Goal: Information Seeking & Learning: Learn about a topic

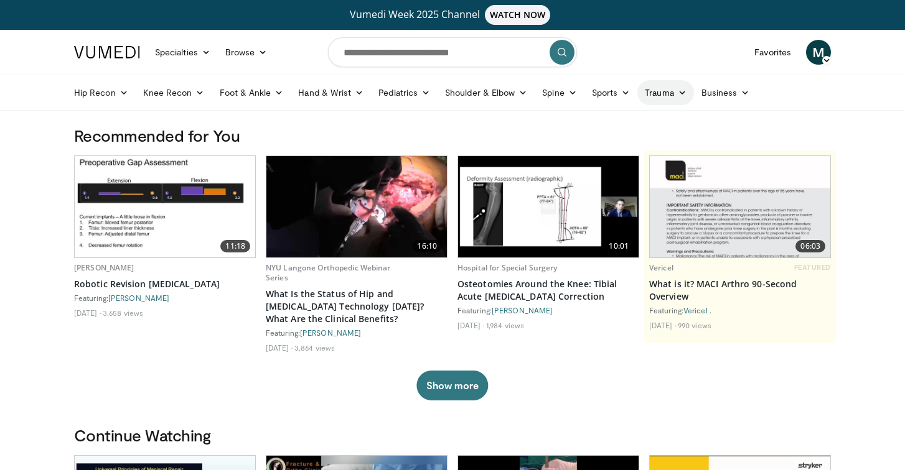
click at [683, 89] on icon at bounding box center [682, 92] width 9 height 9
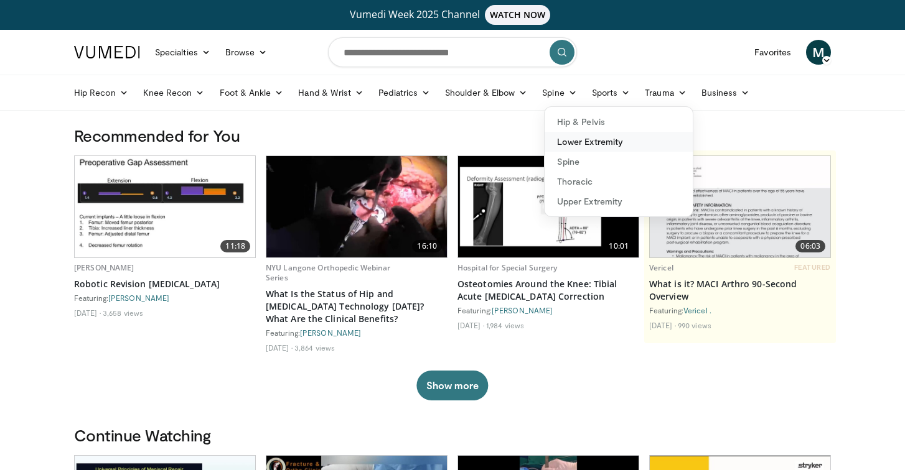
click at [604, 143] on link "Lower Extremity" at bounding box center [618, 142] width 148 height 20
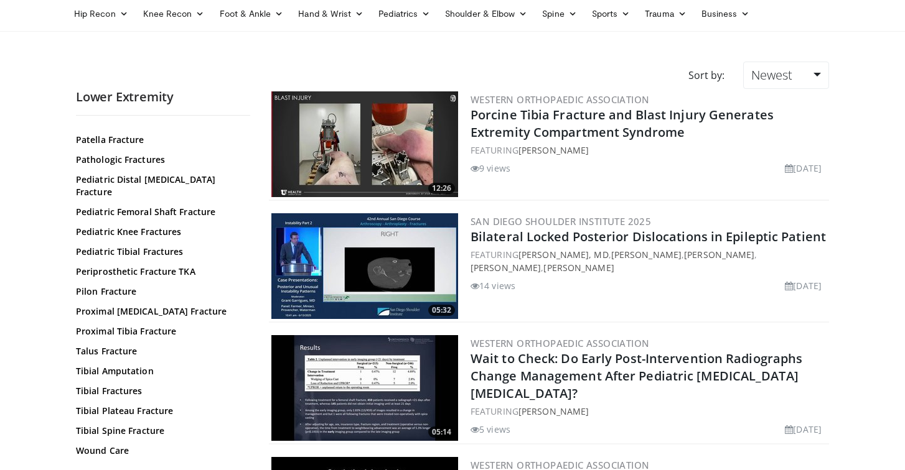
scroll to position [80, 0]
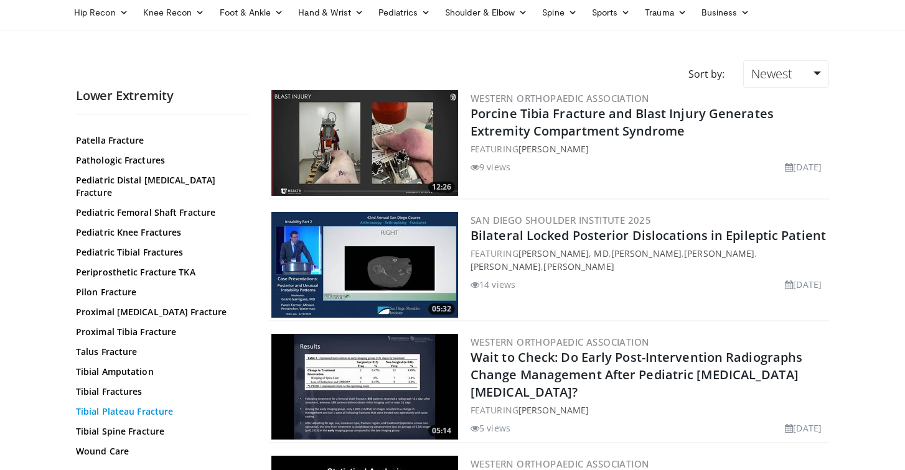
click at [106, 406] on link "Tibial Plateau Fracture" at bounding box center [160, 412] width 168 height 12
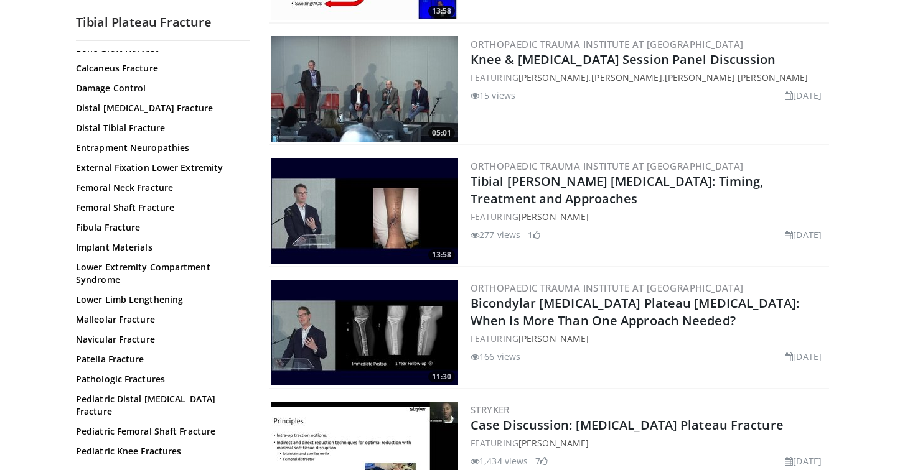
scroll to position [522, 0]
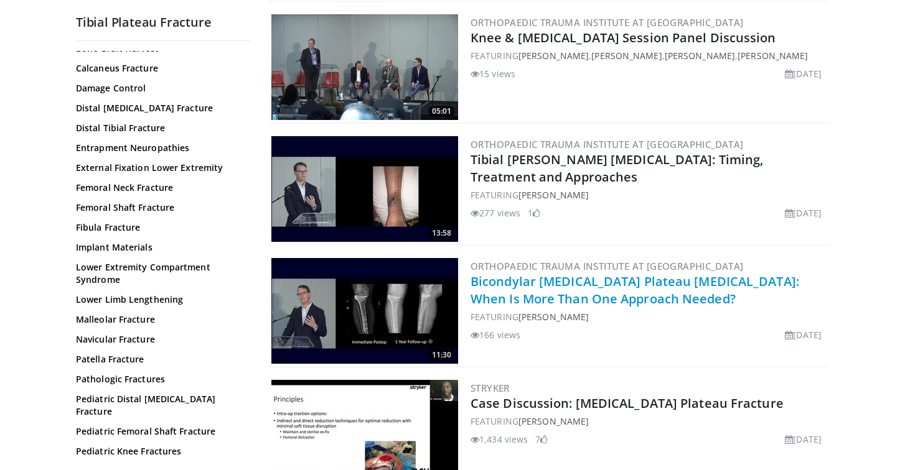
click at [546, 279] on link "Bicondylar [MEDICAL_DATA] Plateau [MEDICAL_DATA]: When Is More Than One Approac…" at bounding box center [634, 290] width 329 height 34
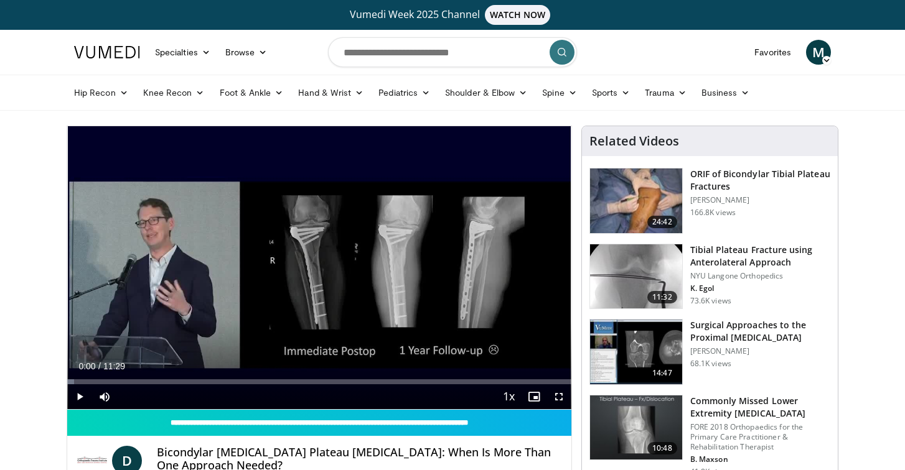
click at [554, 395] on span "Video Player" at bounding box center [558, 397] width 25 height 25
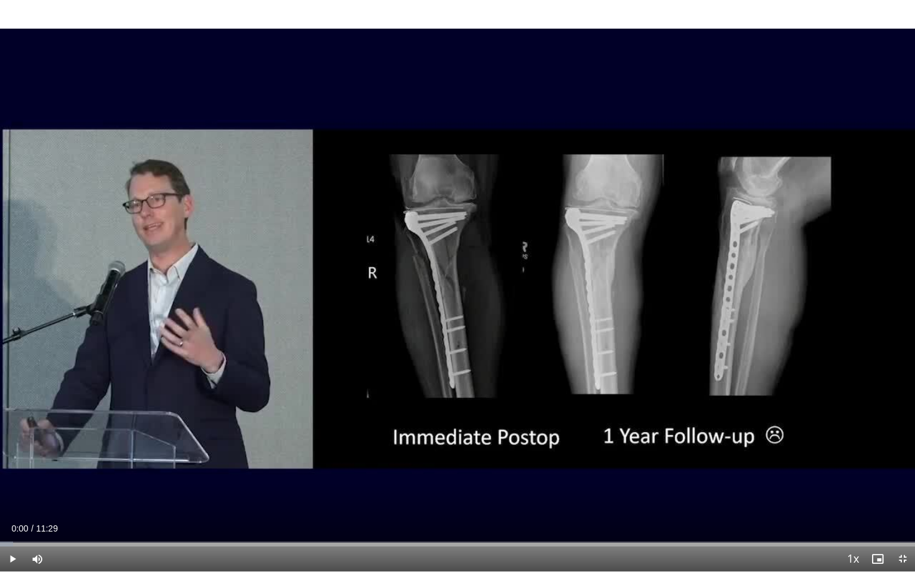
click at [11, 470] on span "Video Player" at bounding box center [12, 558] width 25 height 25
click at [836, 470] on div "10 seconds Tap to unmute" at bounding box center [457, 285] width 915 height 571
click at [40, 470] on span "Video Player" at bounding box center [37, 558] width 25 height 25
click at [11, 470] on span "Video Player" at bounding box center [12, 558] width 25 height 25
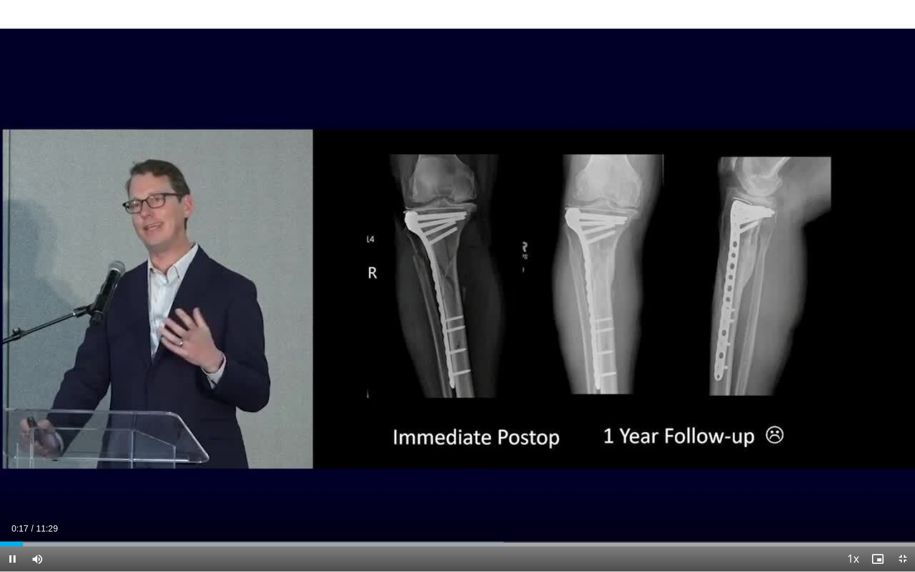
click at [839, 470] on video-js "**********" at bounding box center [457, 286] width 915 height 572
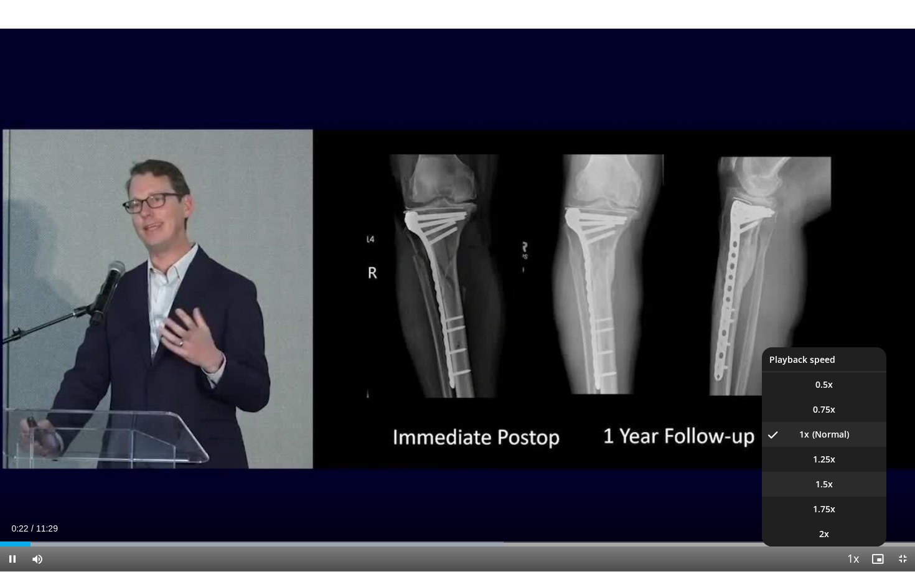
click at [832, 470] on span "1.5x" at bounding box center [823, 484] width 17 height 12
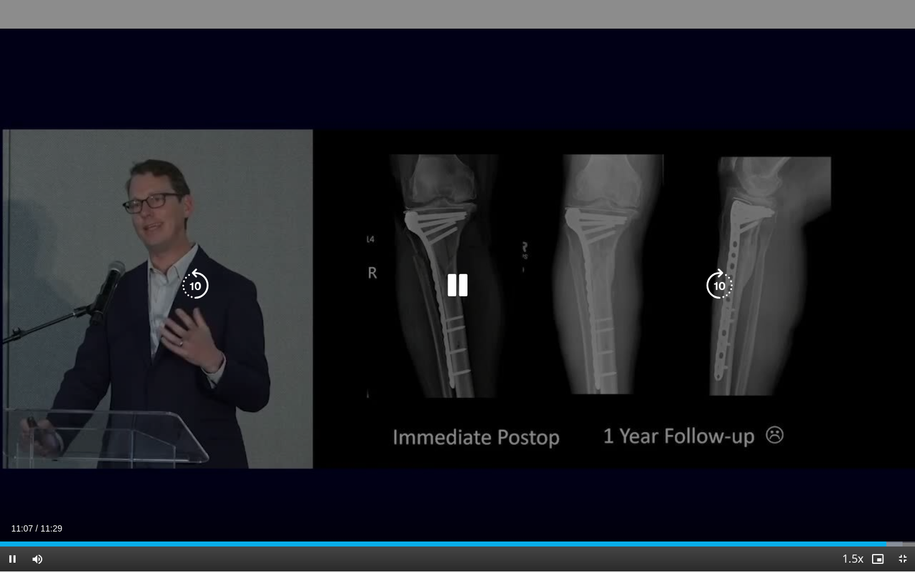
click at [460, 281] on icon "Video Player" at bounding box center [457, 285] width 35 height 35
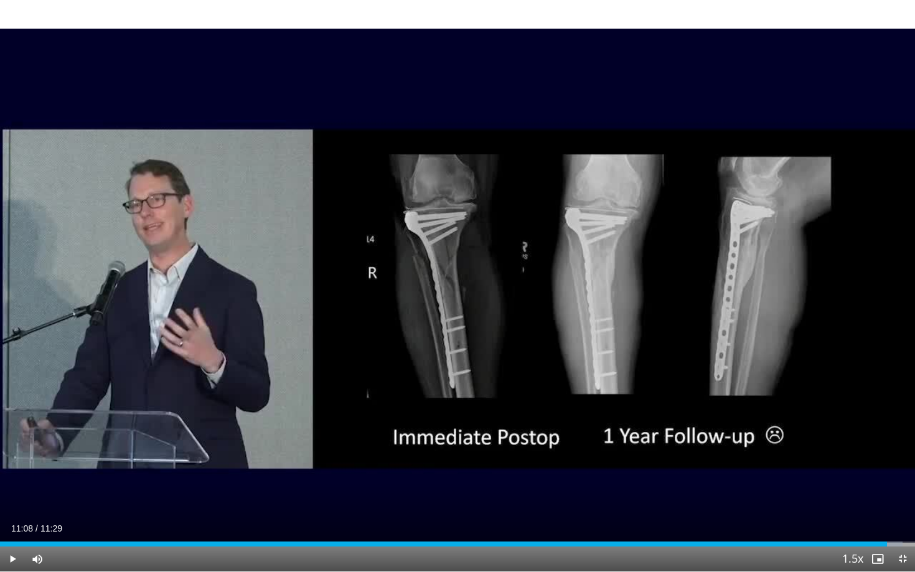
click at [902, 470] on span "Video Player" at bounding box center [902, 558] width 25 height 25
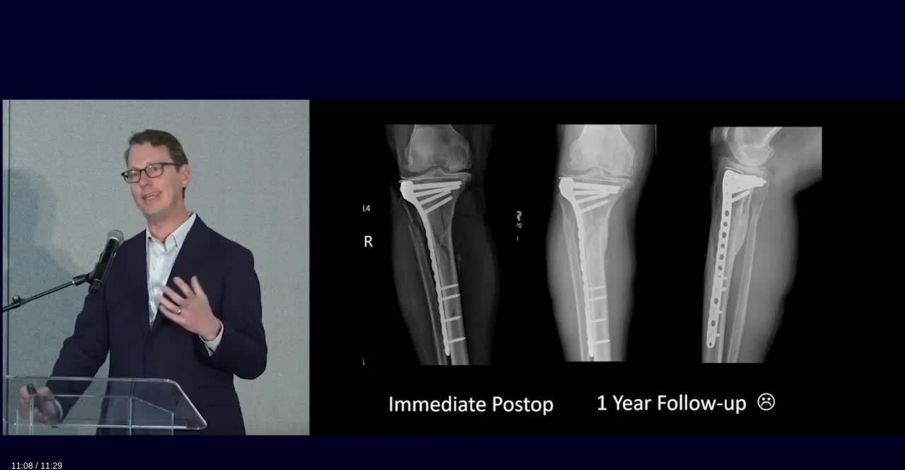
scroll to position [78, 0]
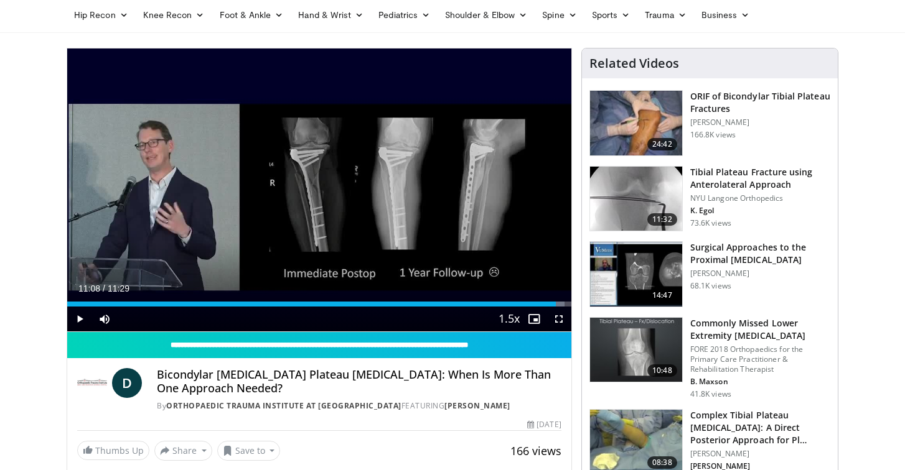
click at [714, 251] on h3 "Surgical Approaches to the Proximal [MEDICAL_DATA]" at bounding box center [760, 253] width 140 height 25
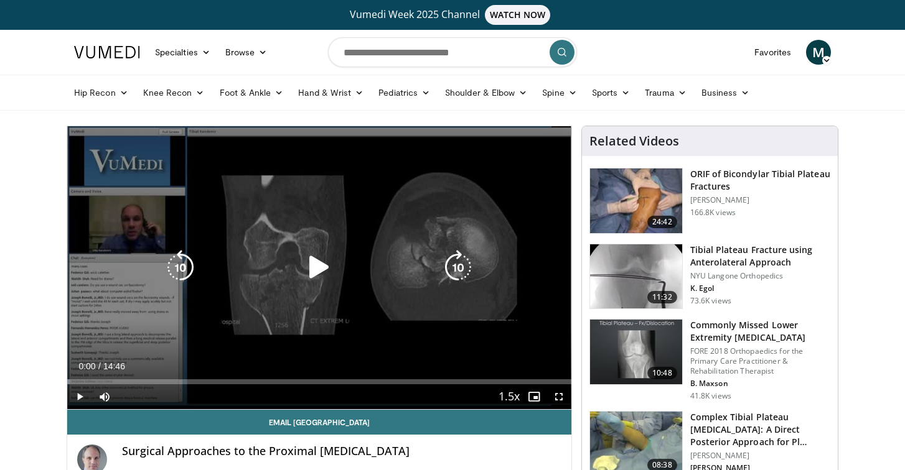
click at [323, 273] on icon "Video Player" at bounding box center [319, 267] width 35 height 35
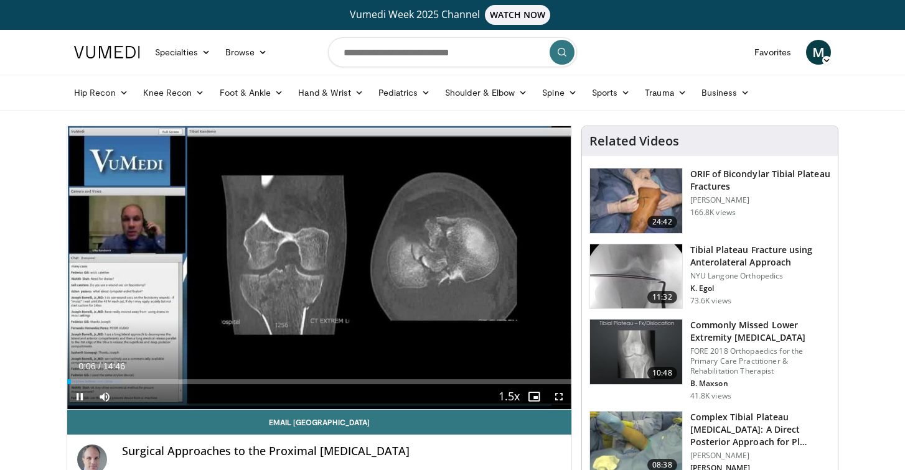
click at [561, 394] on span "Video Player" at bounding box center [558, 397] width 25 height 25
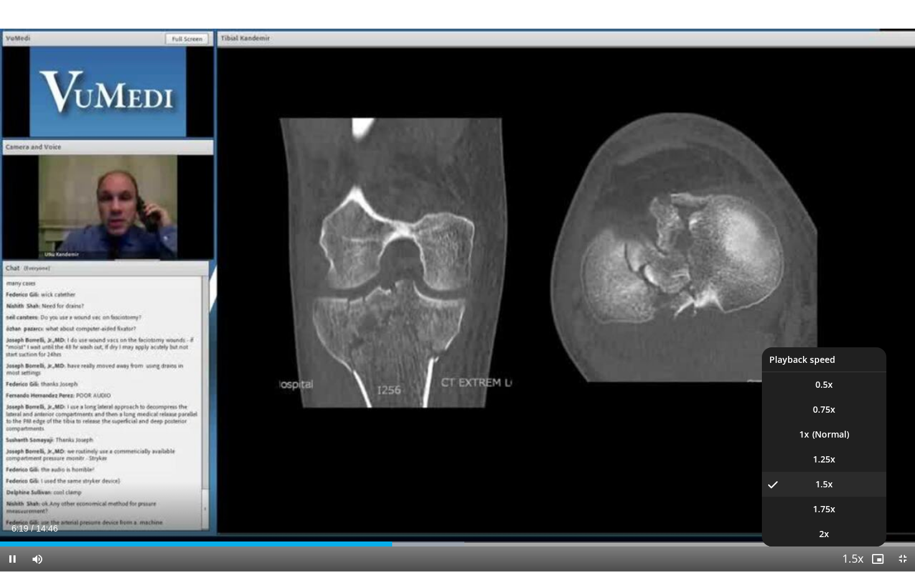
click at [849, 470] on span "Video Player" at bounding box center [852, 559] width 17 height 25
click at [817, 434] on li "1x" at bounding box center [824, 434] width 124 height 25
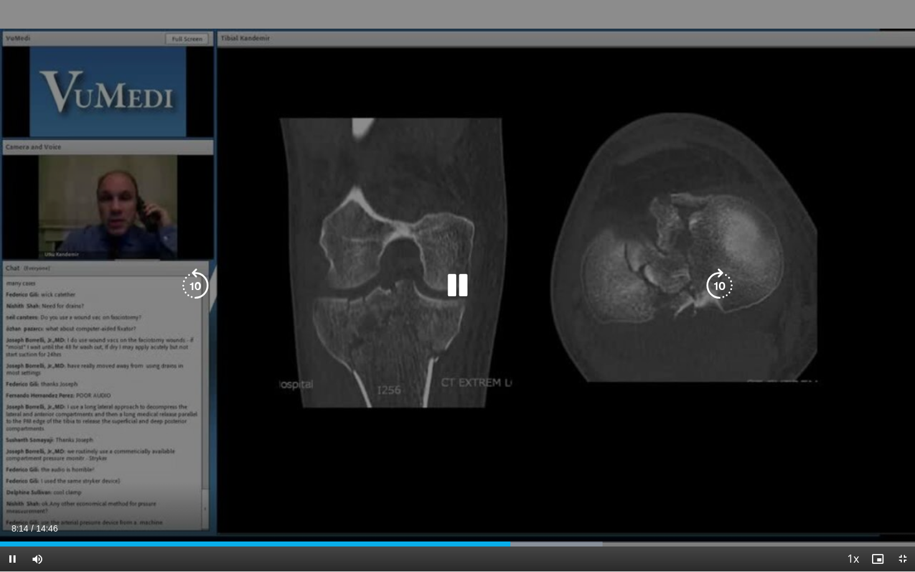
click at [454, 283] on icon "Video Player" at bounding box center [457, 285] width 35 height 35
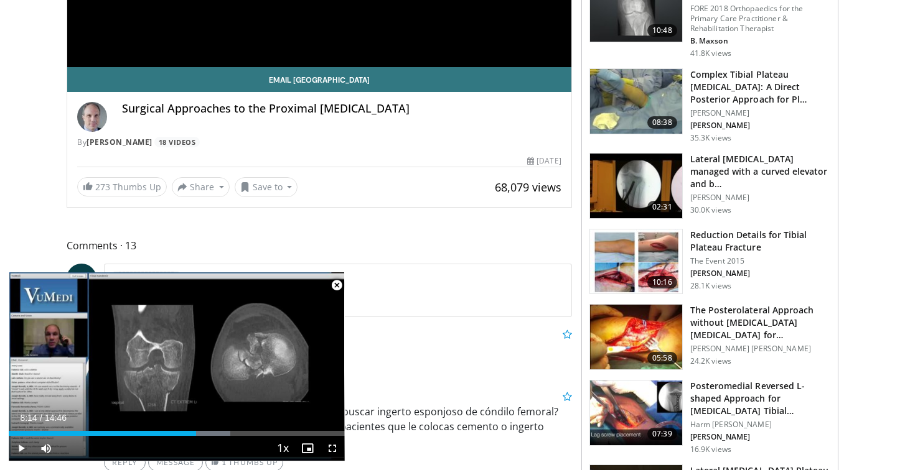
scroll to position [343, 0]
click at [704, 245] on h3 "Reduction Details for Tibial Plateau Fracture" at bounding box center [760, 241] width 140 height 25
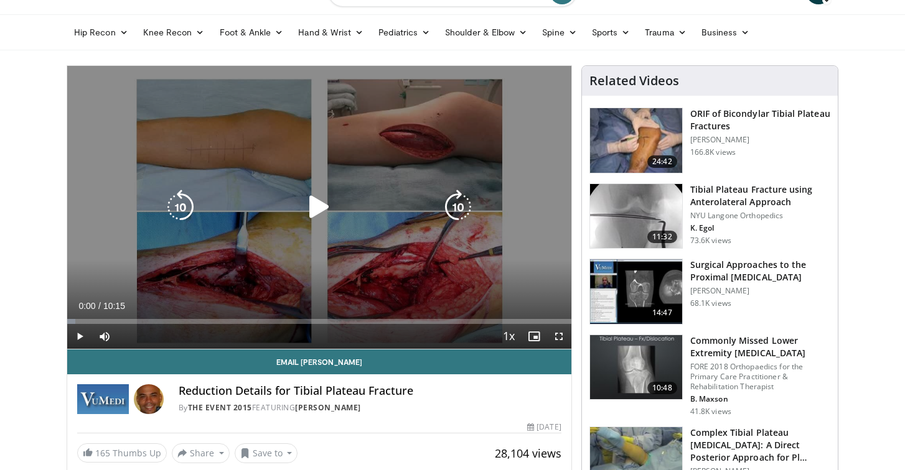
scroll to position [107, 0]
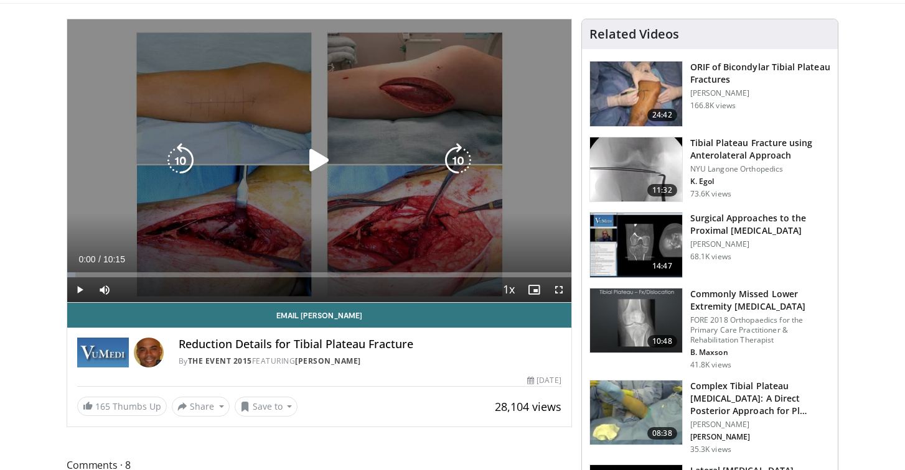
click at [315, 161] on icon "Video Player" at bounding box center [319, 160] width 35 height 35
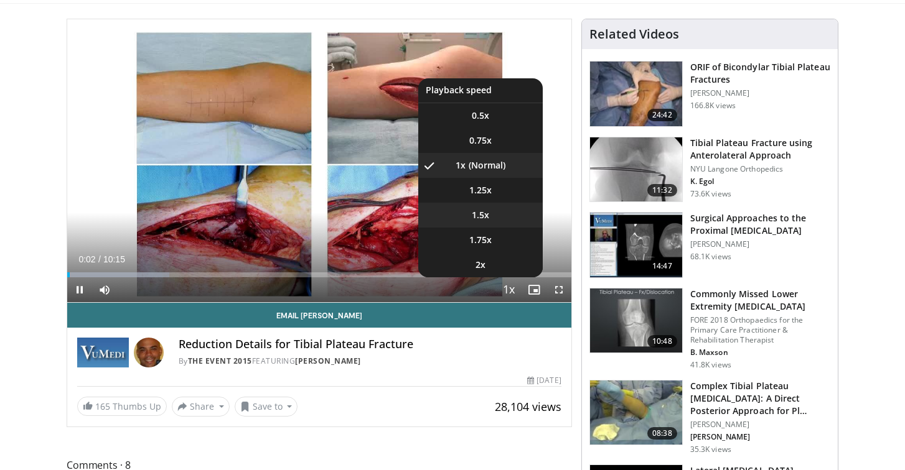
click at [480, 217] on span "1.5x" at bounding box center [480, 215] width 17 height 12
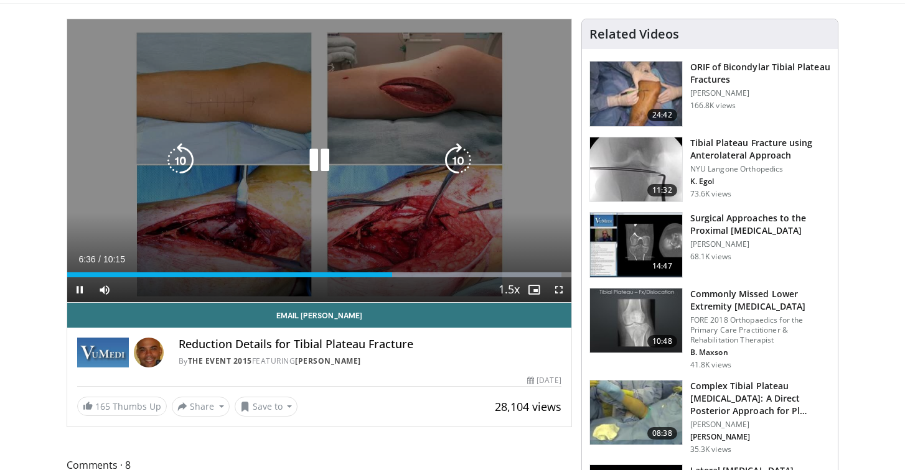
click at [320, 161] on icon "Video Player" at bounding box center [319, 160] width 35 height 35
